Goal: Task Accomplishment & Management: Use online tool/utility

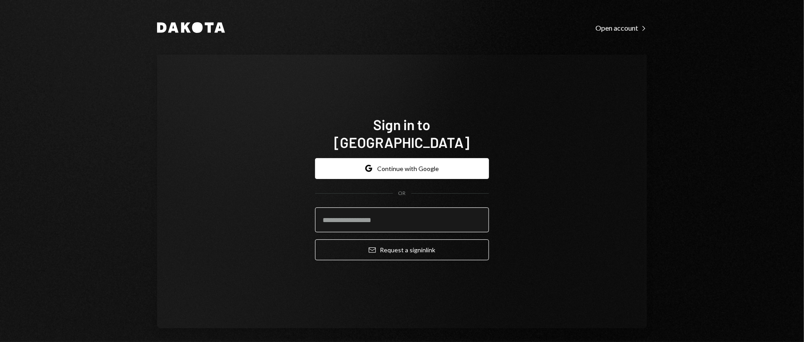
click at [393, 210] on input "email" at bounding box center [402, 219] width 174 height 25
type input "**********"
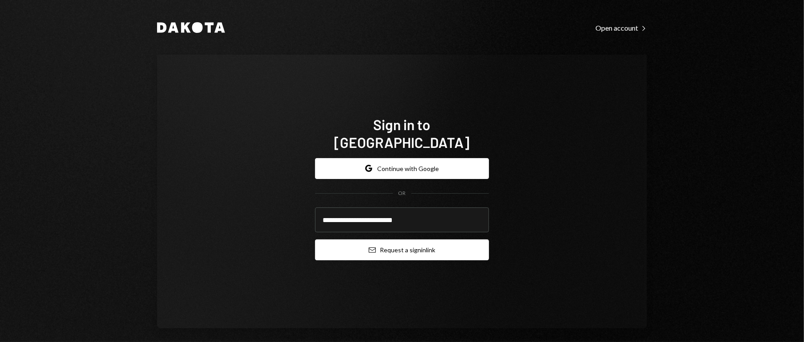
click at [378, 239] on button "Email Request a sign in link" at bounding box center [402, 249] width 174 height 21
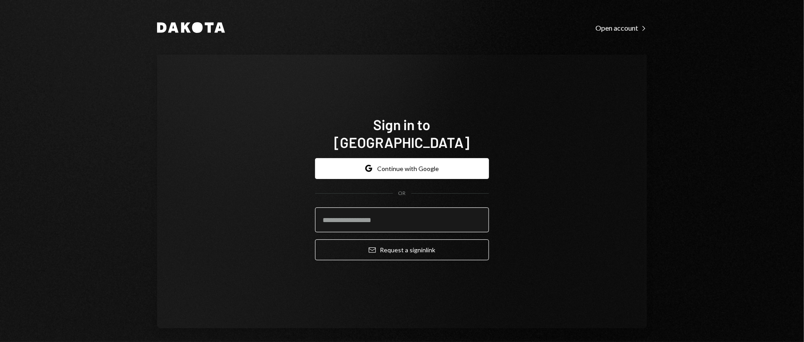
click at [421, 211] on input "email" at bounding box center [402, 219] width 174 height 25
click at [382, 216] on input "email" at bounding box center [402, 219] width 174 height 25
type input "**********"
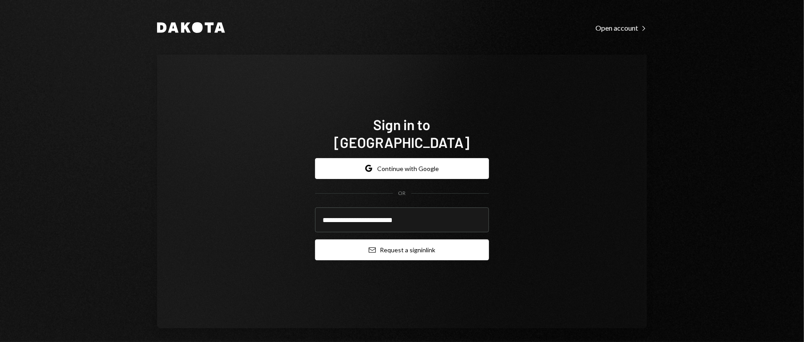
click at [410, 227] on button "Email Request a sign in link" at bounding box center [402, 249] width 174 height 21
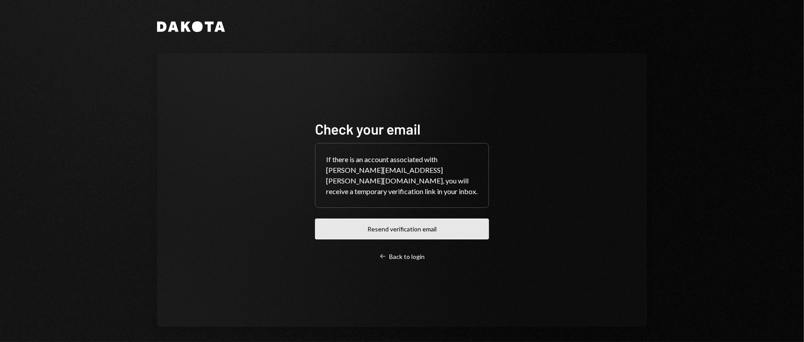
click at [374, 227] on button "Resend verification email" at bounding box center [402, 228] width 174 height 21
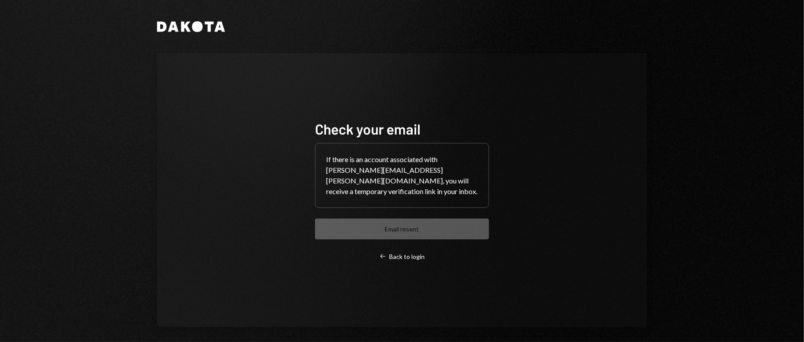
click at [263, 193] on div "Check your email If there is an account associated with silvana.pimentel@parfin…" at bounding box center [402, 189] width 490 height 273
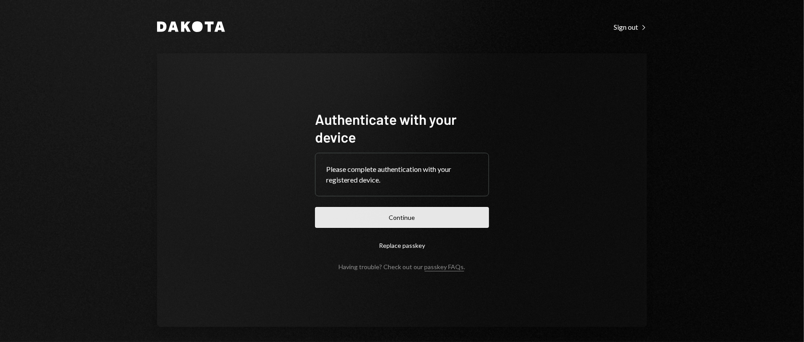
click at [443, 217] on button "Continue" at bounding box center [402, 217] width 174 height 21
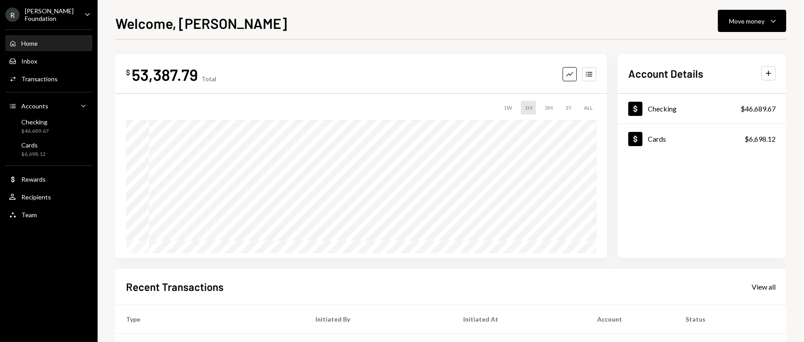
click at [47, 275] on div "R [PERSON_NAME] Foundation Caret Down Home Home Inbox Inbox Activities Transact…" at bounding box center [49, 171] width 98 height 342
click at [50, 270] on div "R [PERSON_NAME] Foundation Caret Down Home Home Inbox Inbox Activities Transact…" at bounding box center [49, 171] width 98 height 342
click at [15, 248] on div "R [PERSON_NAME] Foundation Caret Down Home Home Inbox Inbox Activities Transact…" at bounding box center [49, 171] width 98 height 342
